Goal: Information Seeking & Learning: Learn about a topic

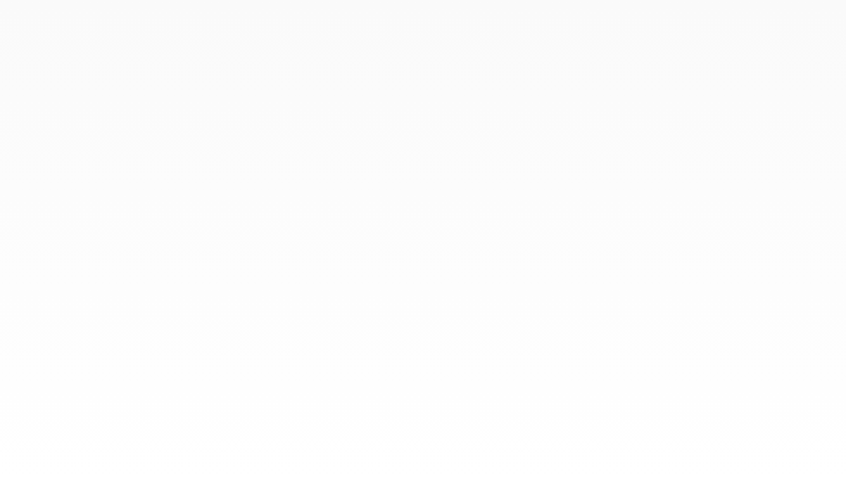
select select "**"
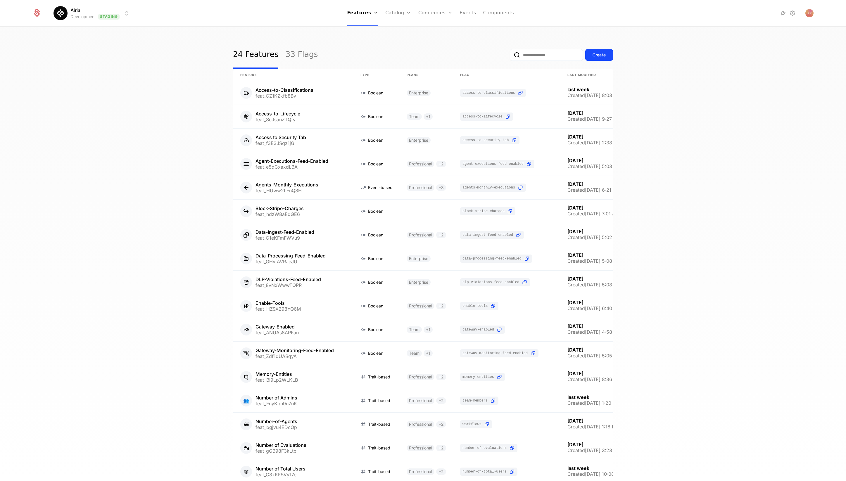
click at [749, 102] on div "24 Features 33 Flags Create Feature Type Plans Flag Last Modified Access-to-Cla…" at bounding box center [423, 255] width 846 height 457
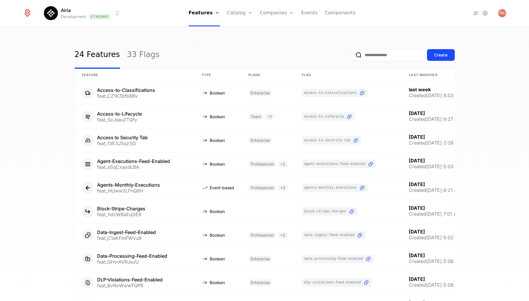
click at [393, 51] on input "email" at bounding box center [387, 55] width 73 height 12
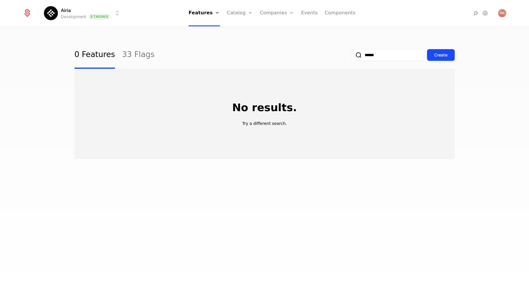
type input "*****"
select select "**"
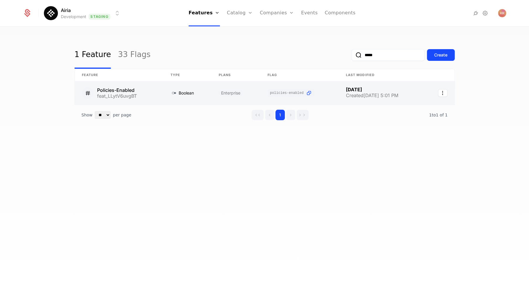
type input "*****"
click at [130, 91] on link at bounding box center [119, 92] width 89 height 23
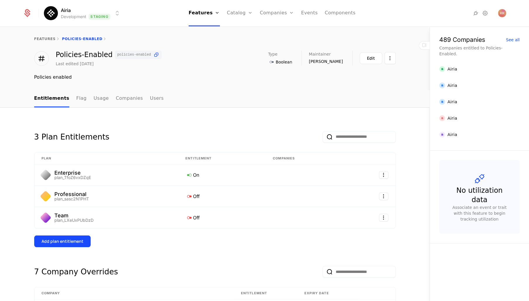
click at [108, 15] on html "Airia Development Staging Features Features Flags Catalog Plans Add Ons Credits…" at bounding box center [264, 150] width 529 height 301
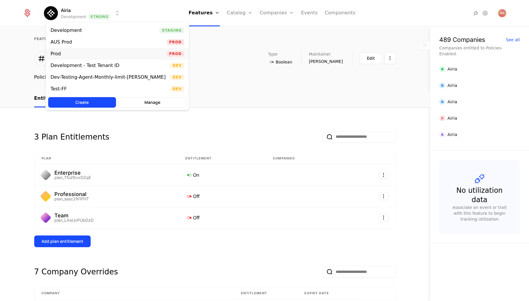
click at [114, 49] on div "Prod Prod" at bounding box center [117, 54] width 143 height 12
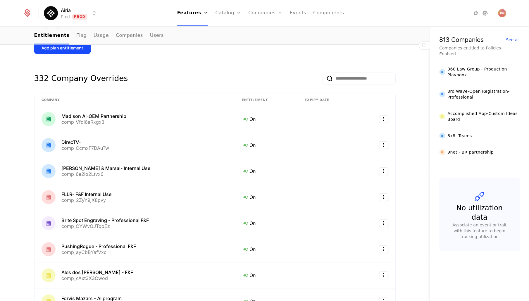
scroll to position [195, 0]
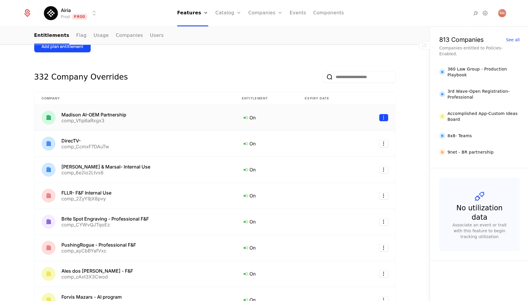
click at [383, 116] on html "Airia Prod Prod Features Features Flags Catalog Plans Add Ons Credits Configura…" at bounding box center [264, 150] width 529 height 301
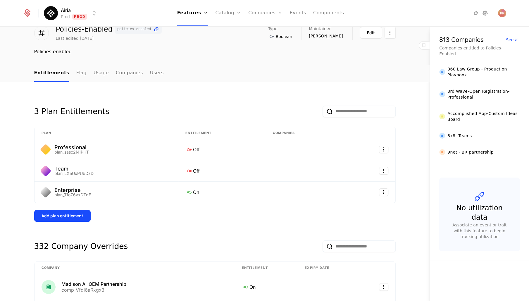
scroll to position [0, 0]
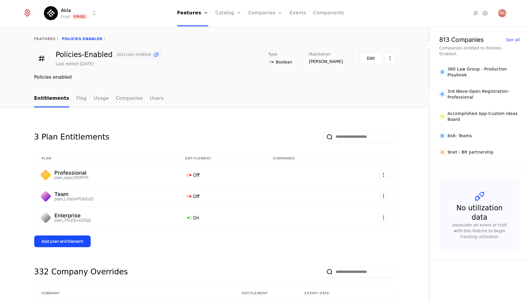
click at [70, 101] on ul "Entitlements Flag Usage Companies Users" at bounding box center [98, 98] width 129 height 17
click at [79, 103] on link "Flag" at bounding box center [81, 98] width 10 height 17
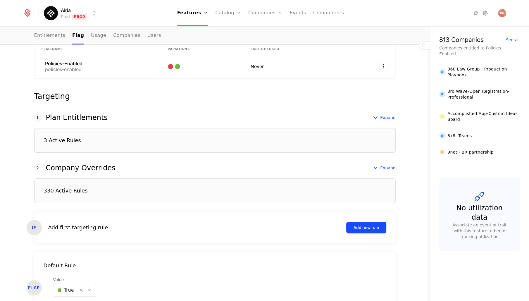
scroll to position [148, 0]
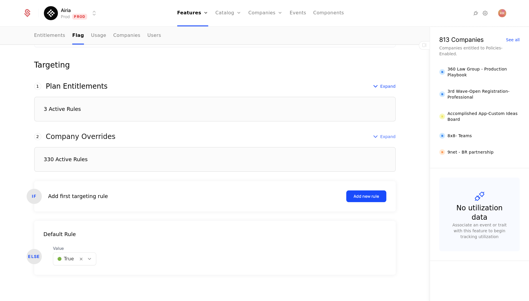
click at [387, 134] on span "Expand" at bounding box center [387, 137] width 15 height 6
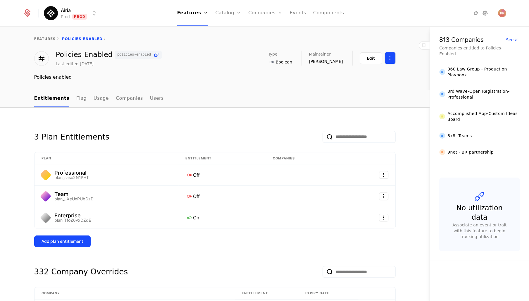
click at [387, 58] on html "Airia Prod Prod Features Features Flags Catalog Plans Add Ons Credits Configura…" at bounding box center [264, 150] width 529 height 301
click at [414, 86] on html "Airia Prod Prod Features Features Flags Catalog Plans Add Ons Credits Configura…" at bounding box center [264, 150] width 529 height 301
click at [273, 30] on link "Companies" at bounding box center [268, 32] width 27 height 7
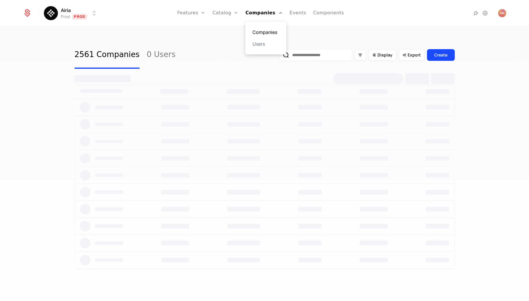
select select "**"
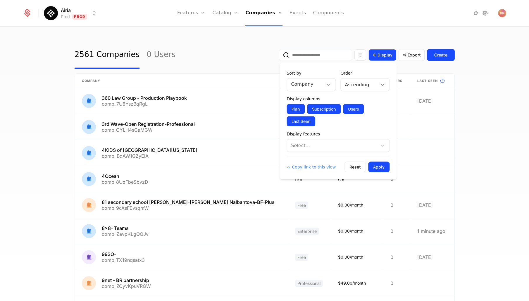
click at [377, 59] on div "Display" at bounding box center [382, 55] width 28 height 12
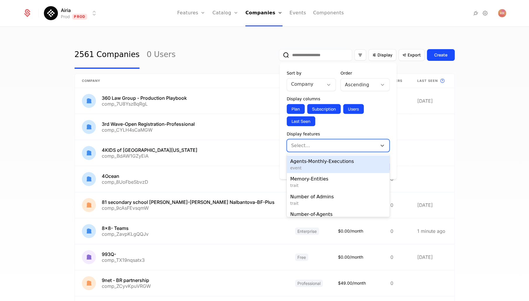
click at [327, 147] on div at bounding box center [332, 145] width 82 height 8
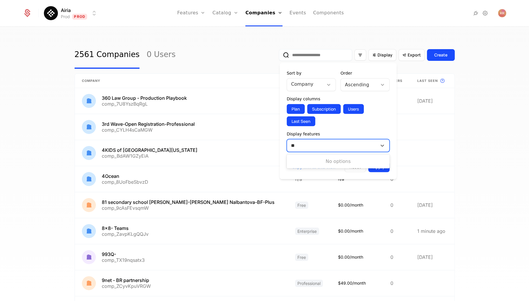
type input "*"
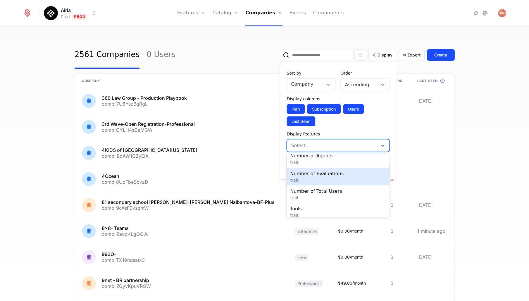
scroll to position [63, 0]
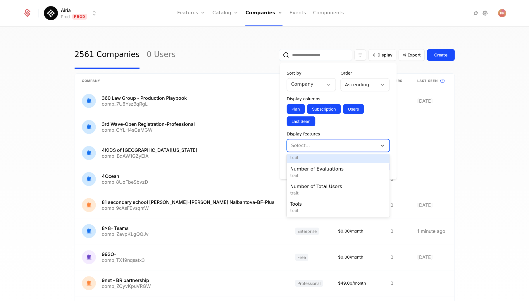
click at [386, 131] on div "Display features" at bounding box center [337, 134] width 103 height 6
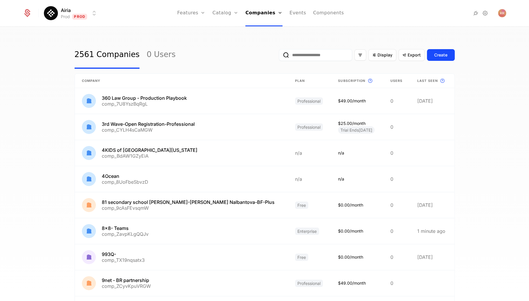
click at [486, 69] on div "2561 Companies 0 Users Display Export Create Company Plan Subscription This is …" at bounding box center [264, 165] width 529 height 277
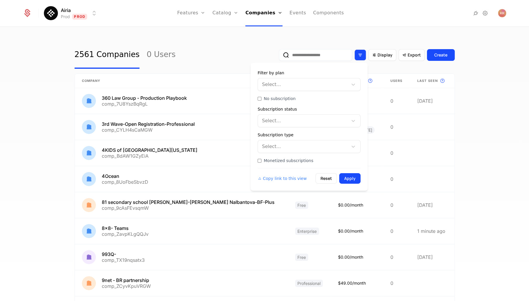
click at [362, 50] on div "Filter options" at bounding box center [360, 54] width 12 height 11
click at [423, 31] on div "2561 Companies 0 Users Display Export Create Company Plan Subscription This is …" at bounding box center [264, 165] width 529 height 277
click at [362, 55] on icon "Filter options" at bounding box center [359, 54] width 5 height 5
click at [315, 146] on div at bounding box center [303, 146] width 82 height 8
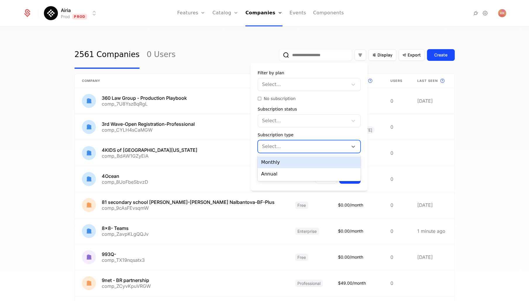
click at [315, 146] on div at bounding box center [303, 146] width 82 height 8
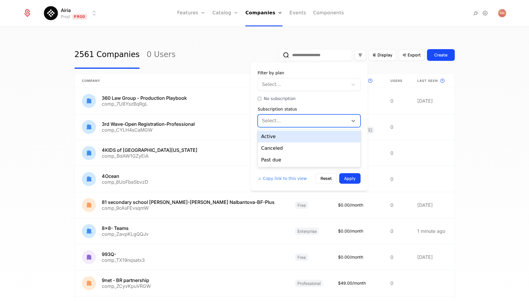
click at [315, 120] on div at bounding box center [303, 121] width 82 height 8
click at [311, 86] on div at bounding box center [303, 84] width 82 height 8
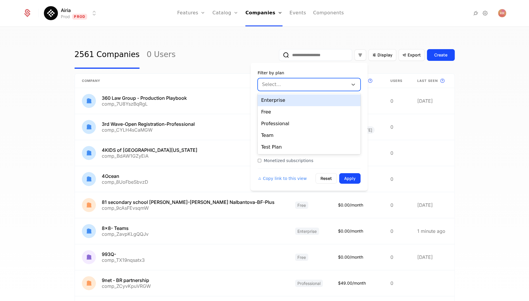
click at [356, 70] on div "Filter by plan" at bounding box center [308, 73] width 103 height 6
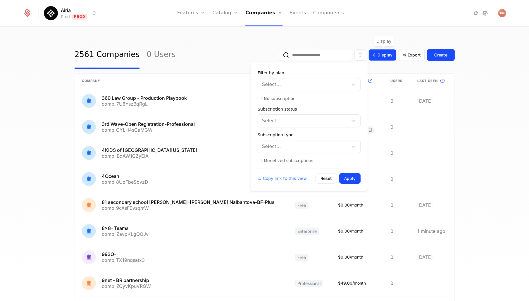
click at [390, 56] on span "Display" at bounding box center [384, 55] width 15 height 6
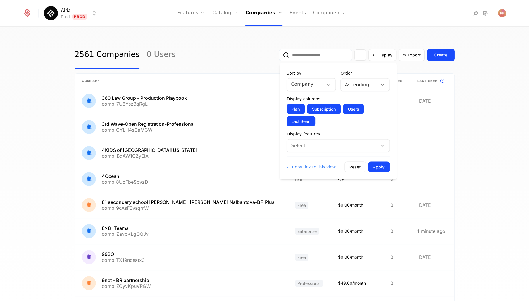
click at [356, 109] on button "Users" at bounding box center [353, 109] width 21 height 10
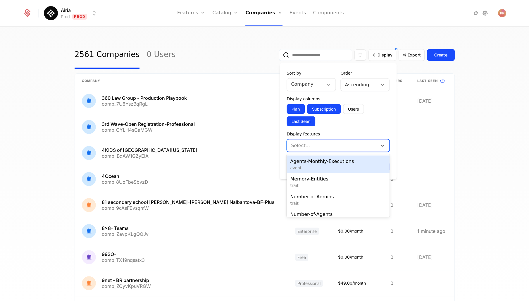
click at [340, 145] on div at bounding box center [332, 145] width 82 height 8
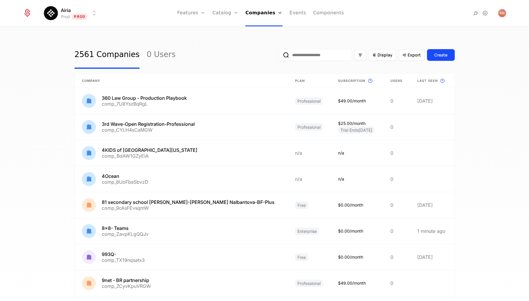
click at [476, 110] on div "2561 Companies 0 Users Display Export Create Company Plan Subscription This is …" at bounding box center [264, 165] width 529 height 277
click at [202, 32] on link "Features" at bounding box center [197, 32] width 27 height 7
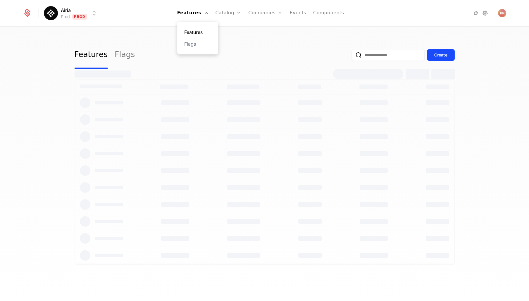
select select "**"
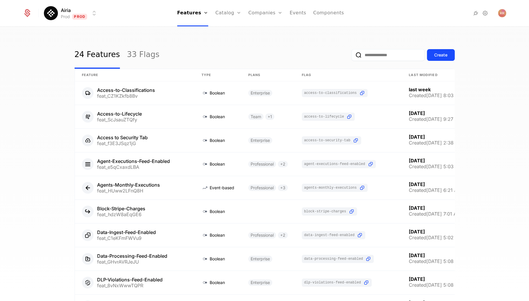
click at [378, 52] on input "email" at bounding box center [387, 55] width 73 height 12
click at [381, 42] on div "Create" at bounding box center [402, 54] width 103 height 27
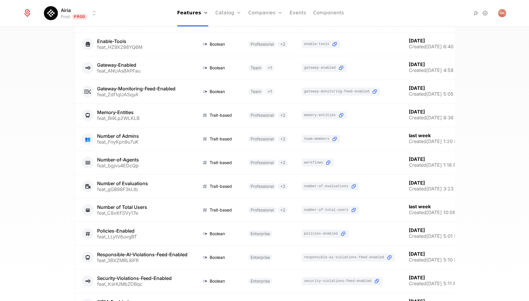
scroll to position [262, 0]
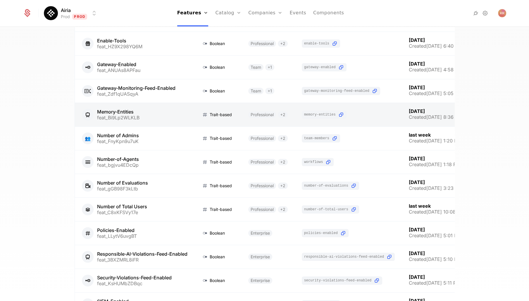
click at [183, 114] on link at bounding box center [135, 114] width 120 height 23
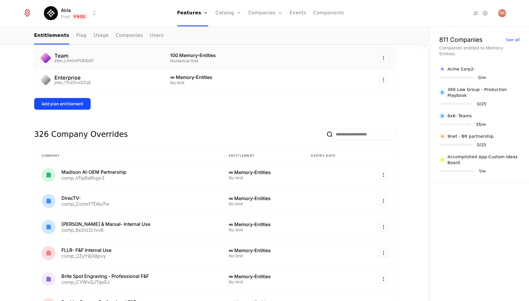
scroll to position [126, 0]
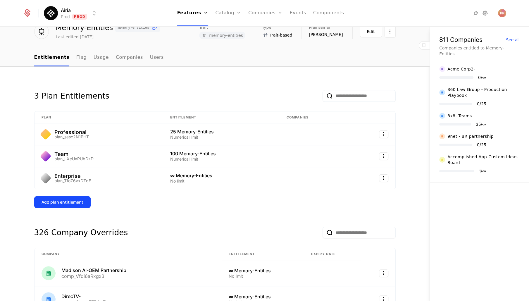
scroll to position [0, 0]
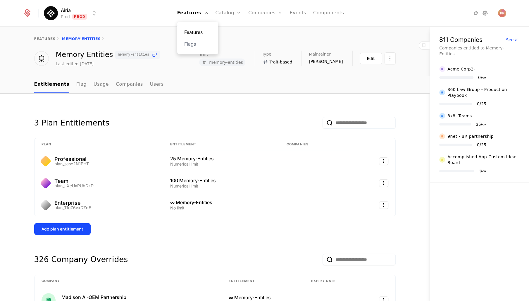
click at [205, 32] on link "Features" at bounding box center [197, 32] width 27 height 7
select select "**"
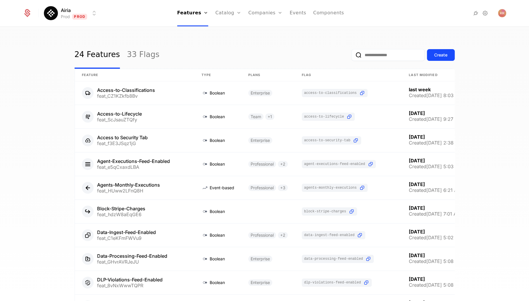
click at [469, 34] on div "24 Features 33 Flags Create Feature Type Plans Flag Last Modified Access-to-Cla…" at bounding box center [264, 165] width 529 height 277
